Goal: Communication & Community: Answer question/provide support

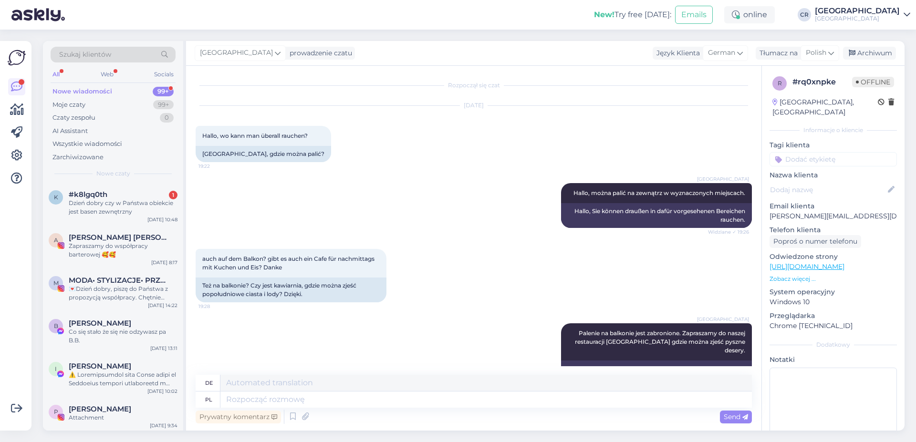
scroll to position [30, 0]
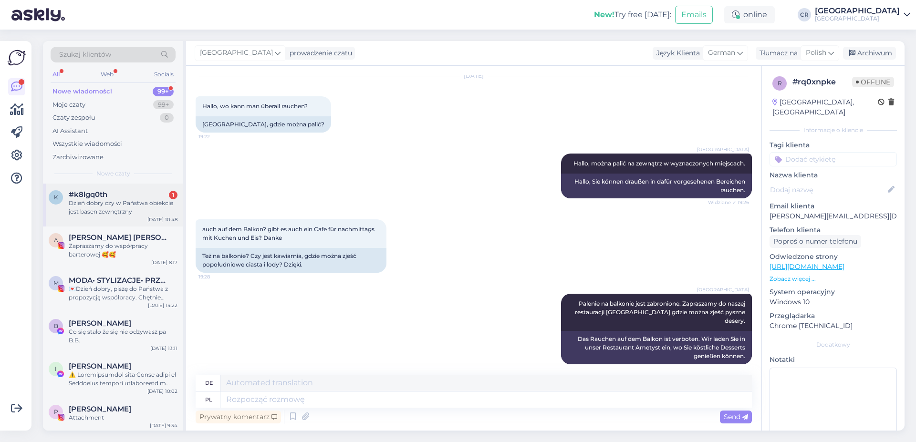
click at [115, 215] on div "Dzień dobry czy w Państwa obiekcie jest basen zewnętrzny" at bounding box center [123, 207] width 109 height 17
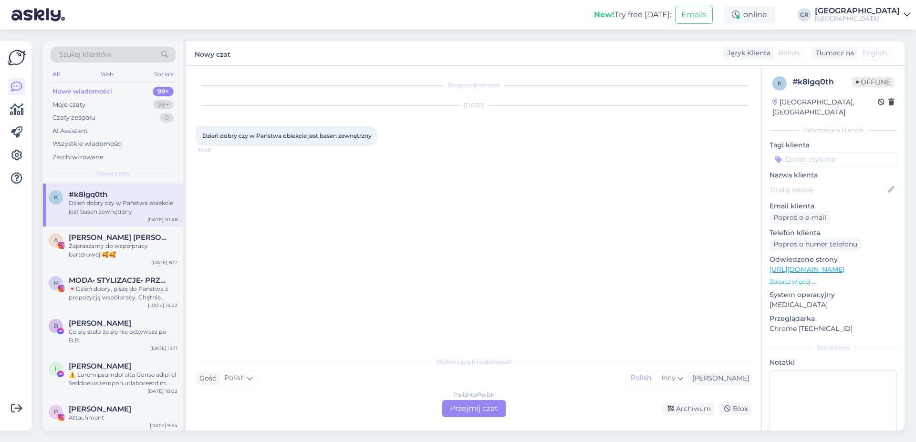
click at [468, 403] on div "Polish to Polish Przejmij czat" at bounding box center [473, 408] width 63 height 17
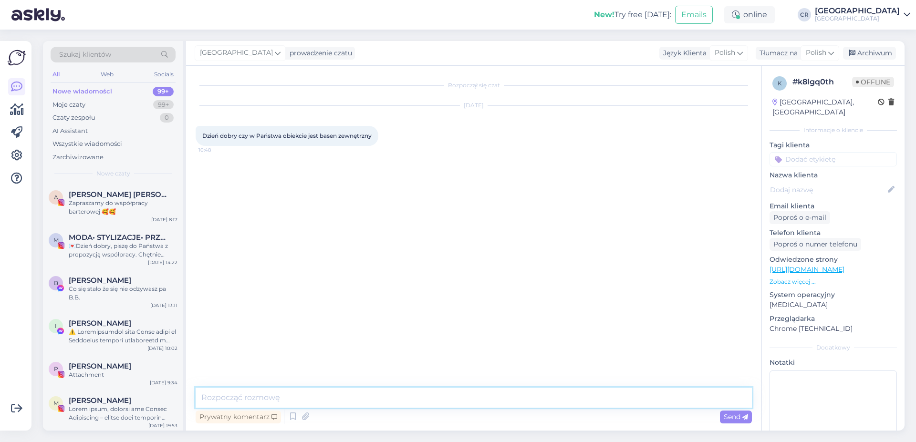
click at [241, 390] on textarea at bounding box center [474, 398] width 557 height 20
click at [489, 402] on textarea "Dzień dobry, nasz obiekt posiada jedynie basen wewnętrzny. Na przeciwko znajduj…" at bounding box center [474, 398] width 557 height 20
click at [605, 395] on textarea "Dzień dobry, nasz obiekt posiada jedynie basen wewnętrzny. Na przeciwko hotelu …" at bounding box center [474, 398] width 557 height 20
click at [603, 401] on textarea "Dzień dobry, nasz obiekt posiada jedynie basen wewnętrzny. Na przeciwko hotelu …" at bounding box center [474, 398] width 557 height 20
click at [694, 396] on textarea "Dzień dobry, nasz obiekt posiada jedynie basen wewnętrzny. Na przeciwko hotelu …" at bounding box center [474, 398] width 557 height 20
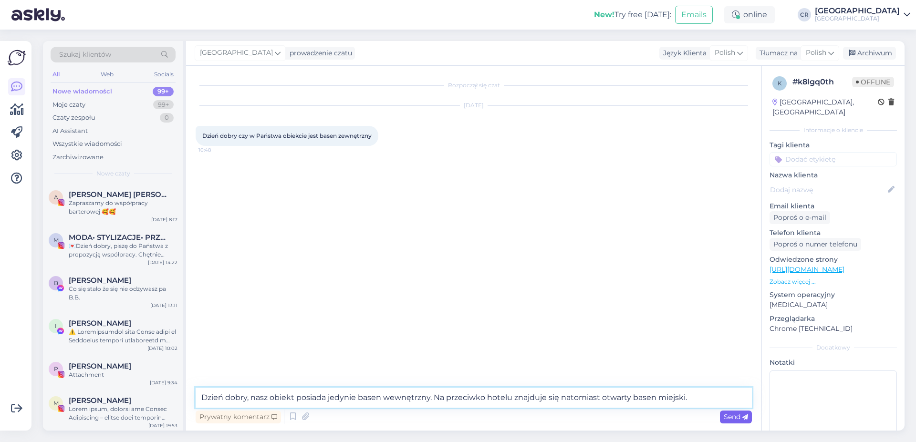
type textarea "Dzień dobry, nasz obiekt posiada jedynie basen wewnętrzny. Na przeciwko hotelu …"
click at [744, 419] on icon at bounding box center [746, 418] width 6 height 6
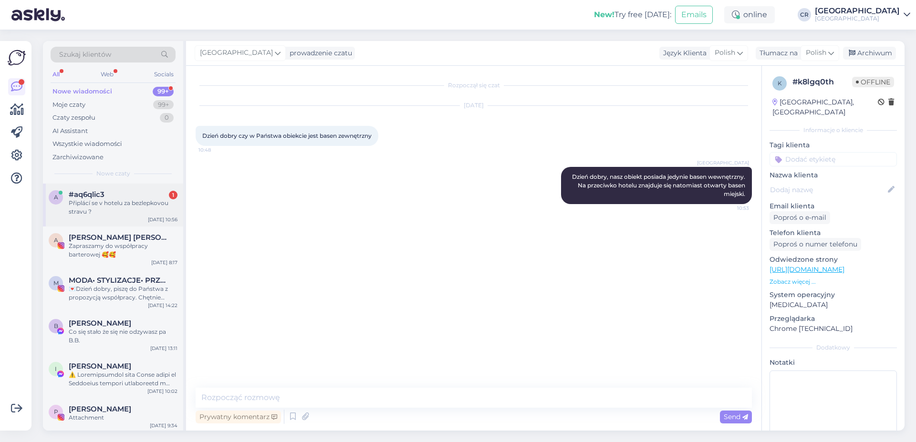
click at [123, 199] on div "#aq6qlic3 1" at bounding box center [123, 194] width 109 height 9
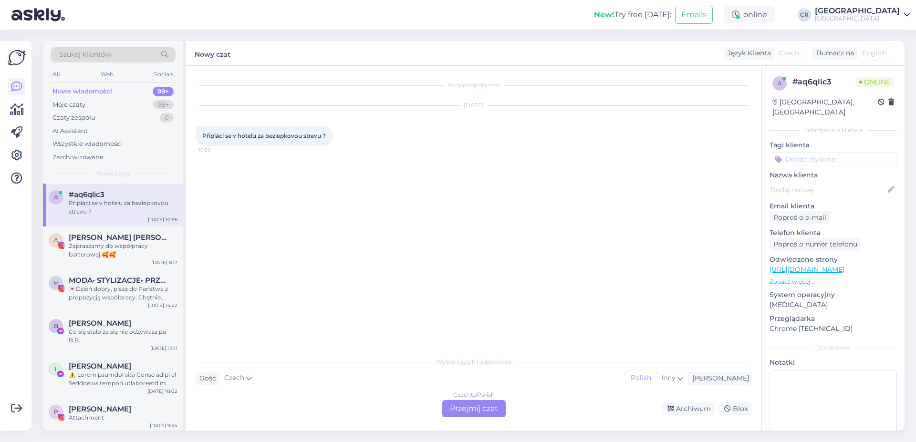
click at [474, 414] on div "Czech to Polish Przejmij czat" at bounding box center [473, 408] width 63 height 17
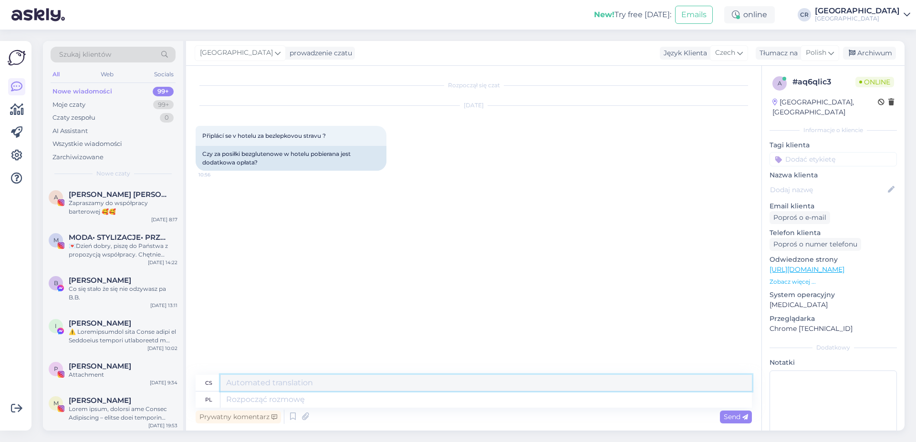
click at [315, 385] on textarea at bounding box center [487, 383] width 532 height 16
click at [296, 397] on textarea at bounding box center [487, 400] width 532 height 16
type textarea "Dzień"
type textarea "Den"
type textarea "Dzień dobry,"
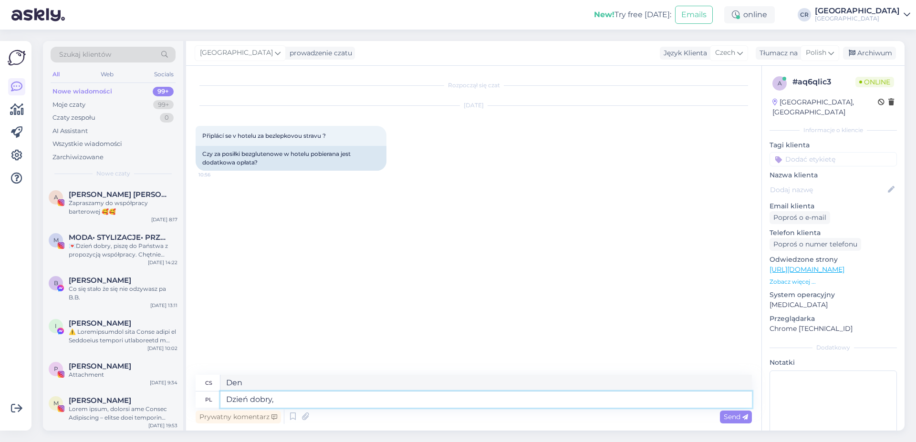
type textarea "Dobré ráno,"
type textarea "Dzień dobry, tak"
type textarea "Dobré ráno, ano"
type textarea "Dzień dobry, tak."
type textarea "Dobré ráno, ano."
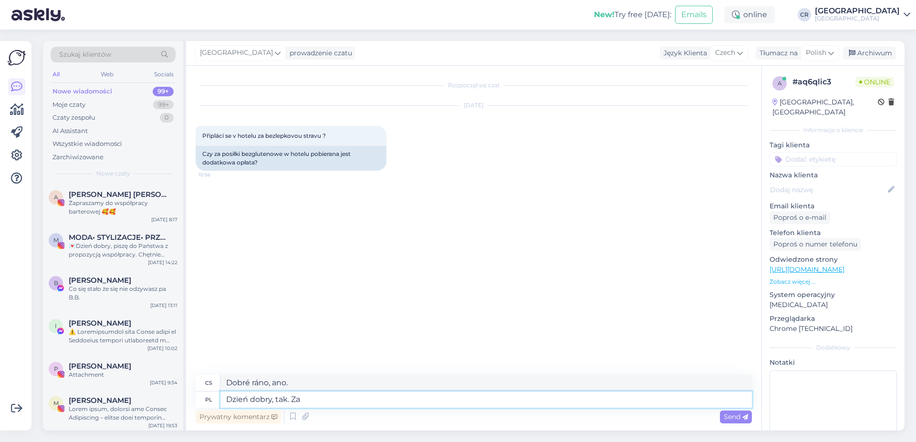
type textarea "Dzień dobry, tak. Za"
type textarea "Dobré ráno, ano. Pro"
type textarea "Dzień dobry, tak. Za posiłki b"
type textarea "Dobré ráno, ano. K jídlu."
type textarea "Dzień dobry, tak. Za posiłki bezglutenowe"
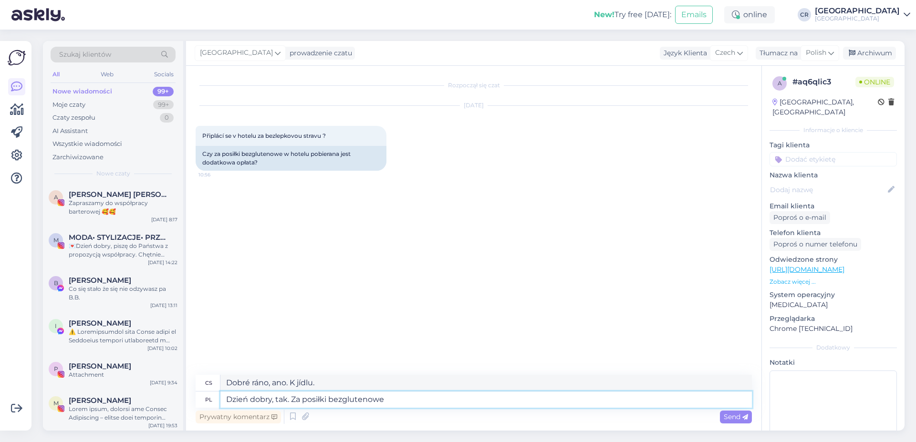
type textarea "Dobré ráno, ano. Pro bezlepková jídla."
type textarea "Dzień dobry, tak. Za posiłki bezglutenowe dopłata do"
type textarea "Dobré ráno, ano. Za bezlepková jídla se účtuje příplatek."
type textarea "Dzień dobry, tak. Za posiłki bezglutenowe dopłata do śniadania"
type textarea "Dobré ráno, ano. Bezlepková jídla k snídani jsou za příplatek."
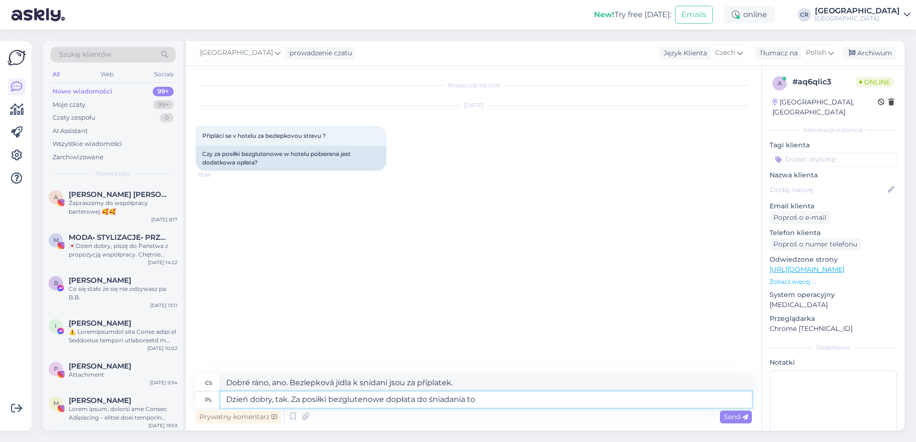
type textarea "Dzień dobry, tak. Za posiłki bezglutenowe dopłata do śniadania to 1"
type textarea "Dobré ráno, ano. U bezlepkových jídel je příplatek za snídani"
type textarea "Dzień dobry, tak. Za posiłki bezglutenowe dopłata do śniadania to 15 zł"
type textarea "Dobré ráno, ano. U bezlepkových jídel je příplatek za snídani 15."
type textarea "Dzień dobry, tak. Za posiłki bezglutenowe dopłata do śniadania to 15 zł, do"
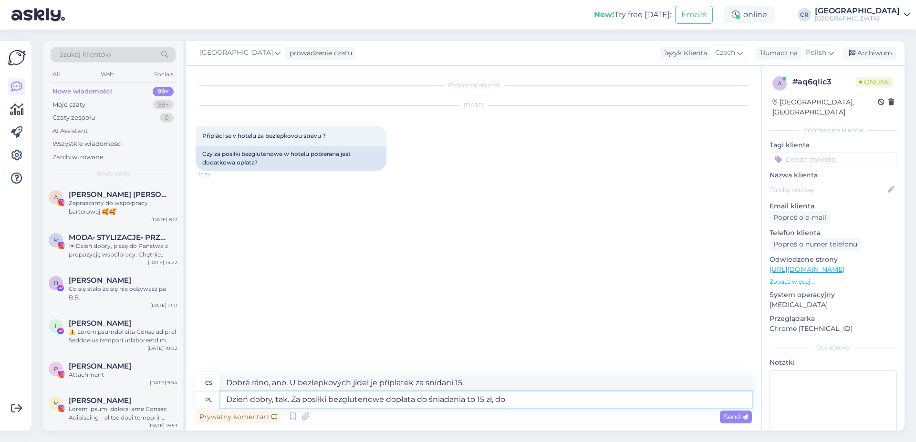
type textarea "Dobré ráno, ano. Příplatek za snídani u bezlepkových jídel je 15 PLN."
type textarea "Dzień dobry, tak. Za posiłki bezglutenowe dopłata do śniadania to 15 zł, do o"
type textarea "Dobré ráno, ano. U bezlepkových jídel je příplatek za snídani 15 PLN."
type textarea "Dzień dobry, tak. Za posiłki bezglutenowe dopłata do śniadania to 15 zł, do obi…"
type textarea "Dobré ráno, ano. Za bezlepková jídla se účtuje příplatek 15 PLN za snídani a 15…"
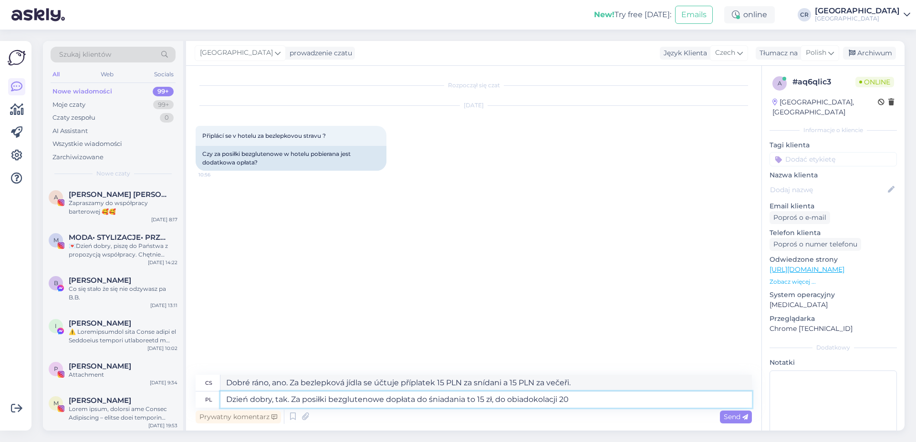
type textarea "Dzień dobry, tak. Za posiłki bezglutenowe dopłata do śniadania to 15 zł, do obi…"
type textarea "Dobré ráno, ano. U bezlepkových jídel je příplatek za snídani 15 PLN a za večeř…"
type textarea "Dzień dobry, tak. Za posiłki bezglutenowe dopłata do śniadania to 15 zł, do obi…"
click at [739, 420] on span "Send" at bounding box center [736, 417] width 24 height 9
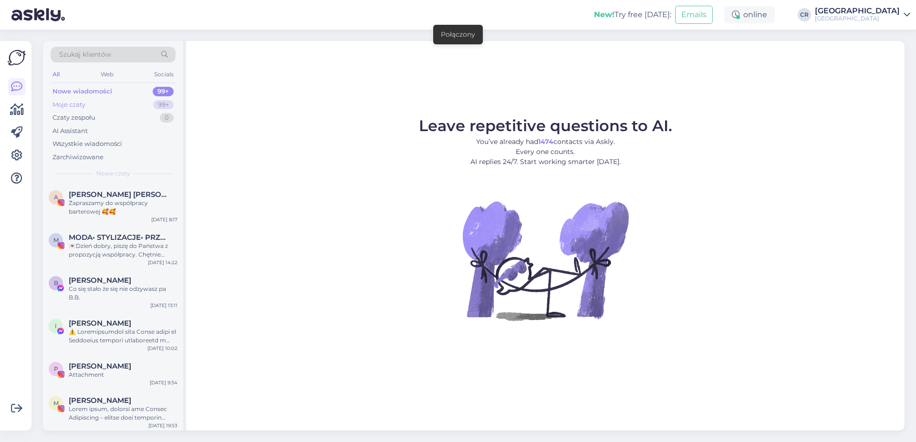
click at [106, 110] on div "Moje czaty 99+" at bounding box center [113, 104] width 125 height 13
